Goal: Register for event/course

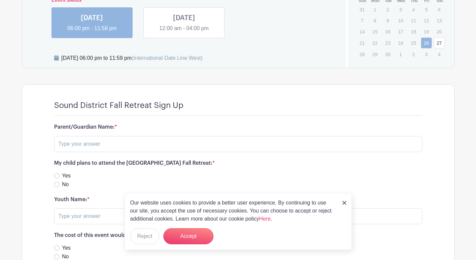
scroll to position [450, 0]
click at [117, 147] on input "text" at bounding box center [238, 144] width 368 height 16
type input "Brandon Scott"
click at [54, 173] on input "Yes" at bounding box center [56, 175] width 5 height 5
radio input "true"
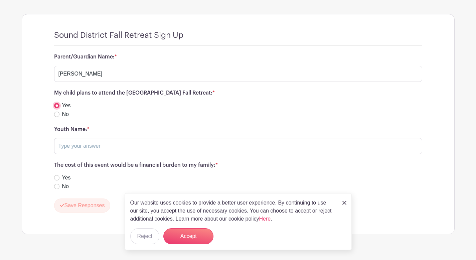
scroll to position [520, 0]
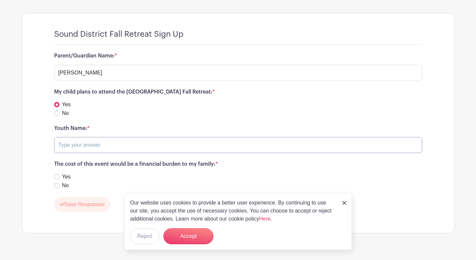
click at [117, 147] on input "text" at bounding box center [238, 145] width 368 height 16
type input "Sawyer Scott"
click at [345, 204] on img at bounding box center [345, 203] width 4 height 4
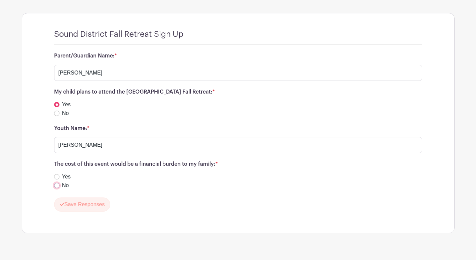
click at [57, 186] on input "No" at bounding box center [56, 185] width 5 height 5
radio input "true"
click at [80, 207] on button "Save Responses" at bounding box center [82, 205] width 56 height 14
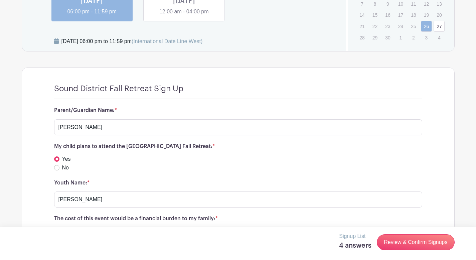
scroll to position [452, 0]
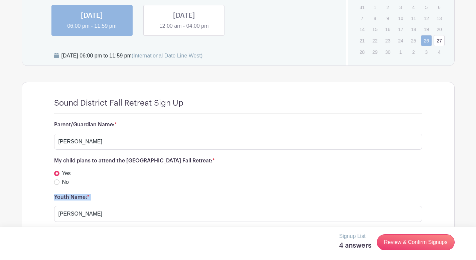
drag, startPoint x: 440, startPoint y: 203, endPoint x: 440, endPoint y: 177, distance: 25.7
click at [440, 177] on turbo-frame "Sound District Fall Retreat Sign Up Parent/Guardian Name: * Brandon Scott My ch…" at bounding box center [238, 182] width 432 height 201
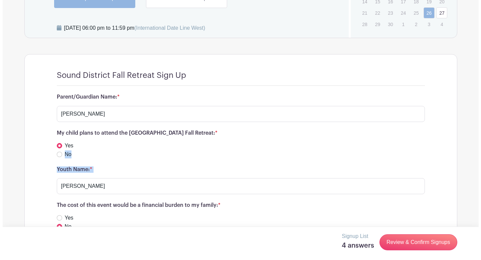
scroll to position [517, 0]
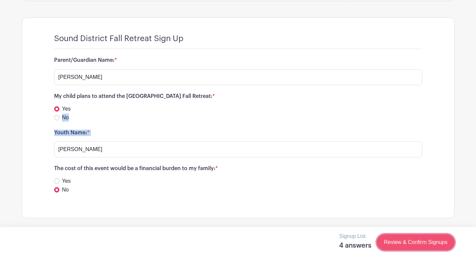
click at [419, 246] on link "Review & Confirm Signups" at bounding box center [416, 242] width 78 height 16
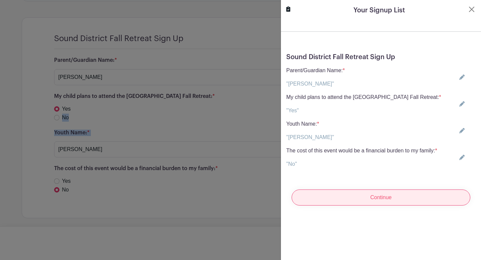
click at [378, 201] on input "Continue" at bounding box center [381, 197] width 179 height 16
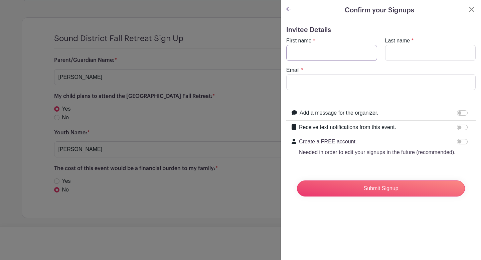
click at [307, 52] on input "First name" at bounding box center [331, 53] width 91 height 16
type input "Brandon"
type input "Scott"
drag, startPoint x: 357, startPoint y: 84, endPoint x: 264, endPoint y: 83, distance: 92.2
click at [264, 218] on div "Signup List 4 answers Review & Confirm Signups Confirm your Signups Invitee Det…" at bounding box center [238, 218] width 433 height 0
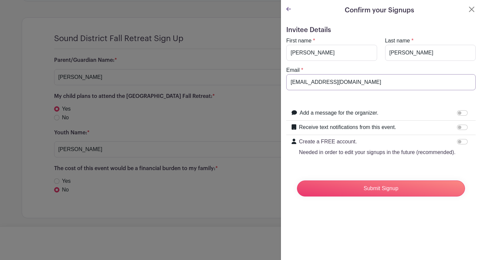
type input "lyfehouse@gmail.com"
click at [372, 197] on input "Submit Signup" at bounding box center [381, 188] width 168 height 16
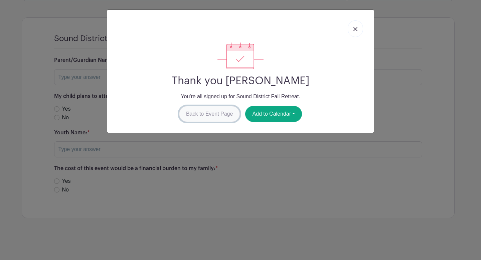
click at [201, 116] on link "Back to Event Page" at bounding box center [209, 114] width 61 height 16
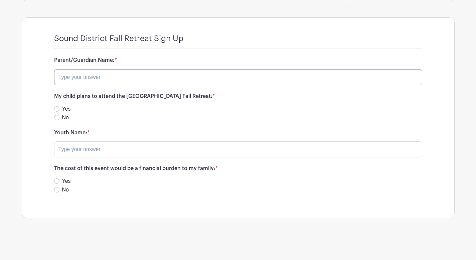
click at [84, 77] on input "text" at bounding box center [238, 77] width 368 height 16
type input "Brandon Scott"
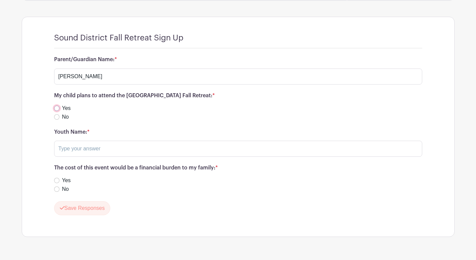
click at [56, 109] on input "Yes" at bounding box center [56, 108] width 5 height 5
radio input "true"
click at [72, 148] on input "text" at bounding box center [238, 149] width 368 height 16
type input "Michael Scott"
click at [55, 189] on input "No" at bounding box center [56, 188] width 5 height 5
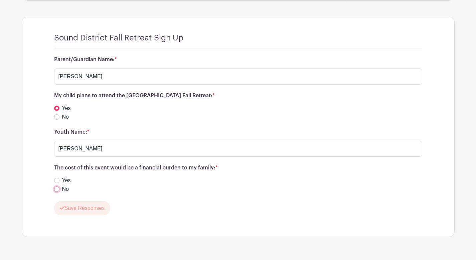
radio input "true"
click at [88, 210] on button "Save Responses" at bounding box center [82, 208] width 56 height 14
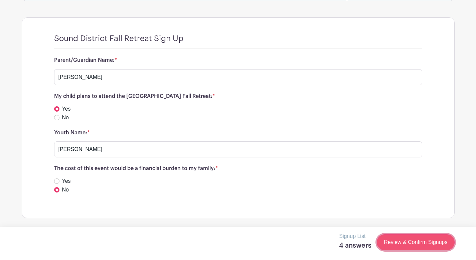
click at [407, 246] on link "Review & Confirm Signups" at bounding box center [416, 242] width 78 height 16
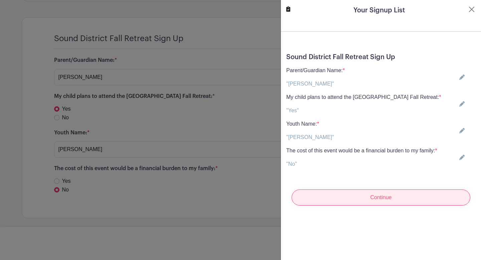
click at [387, 201] on input "Continue" at bounding box center [381, 197] width 179 height 16
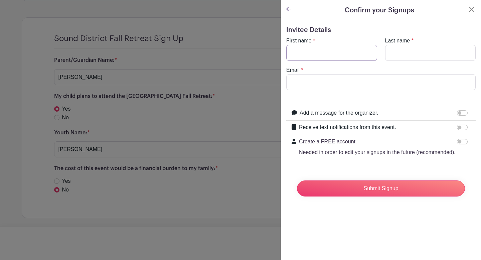
click at [335, 51] on input "First name" at bounding box center [331, 53] width 91 height 16
type input "Brandon"
type input "Scott"
click at [342, 83] on input "gy2000ka@yahoo.com" at bounding box center [380, 82] width 189 height 16
type input "lyfehouse@gmail.com"
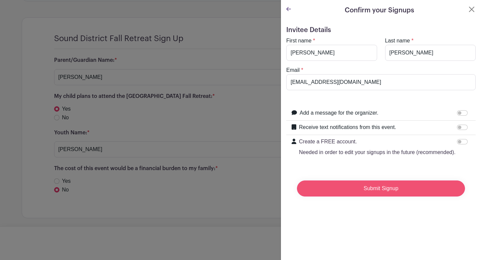
click at [369, 197] on input "Submit Signup" at bounding box center [381, 188] width 168 height 16
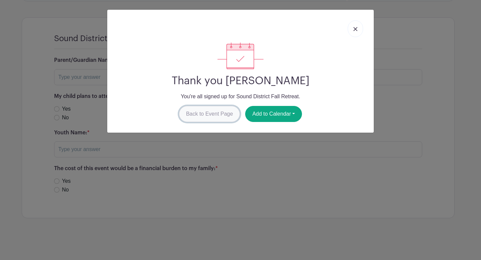
click at [213, 114] on link "Back to Event Page" at bounding box center [209, 114] width 61 height 16
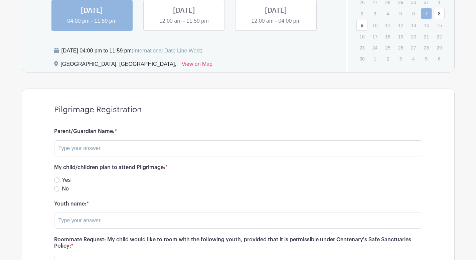
scroll to position [459, 0]
